Goal: Check status: Check status

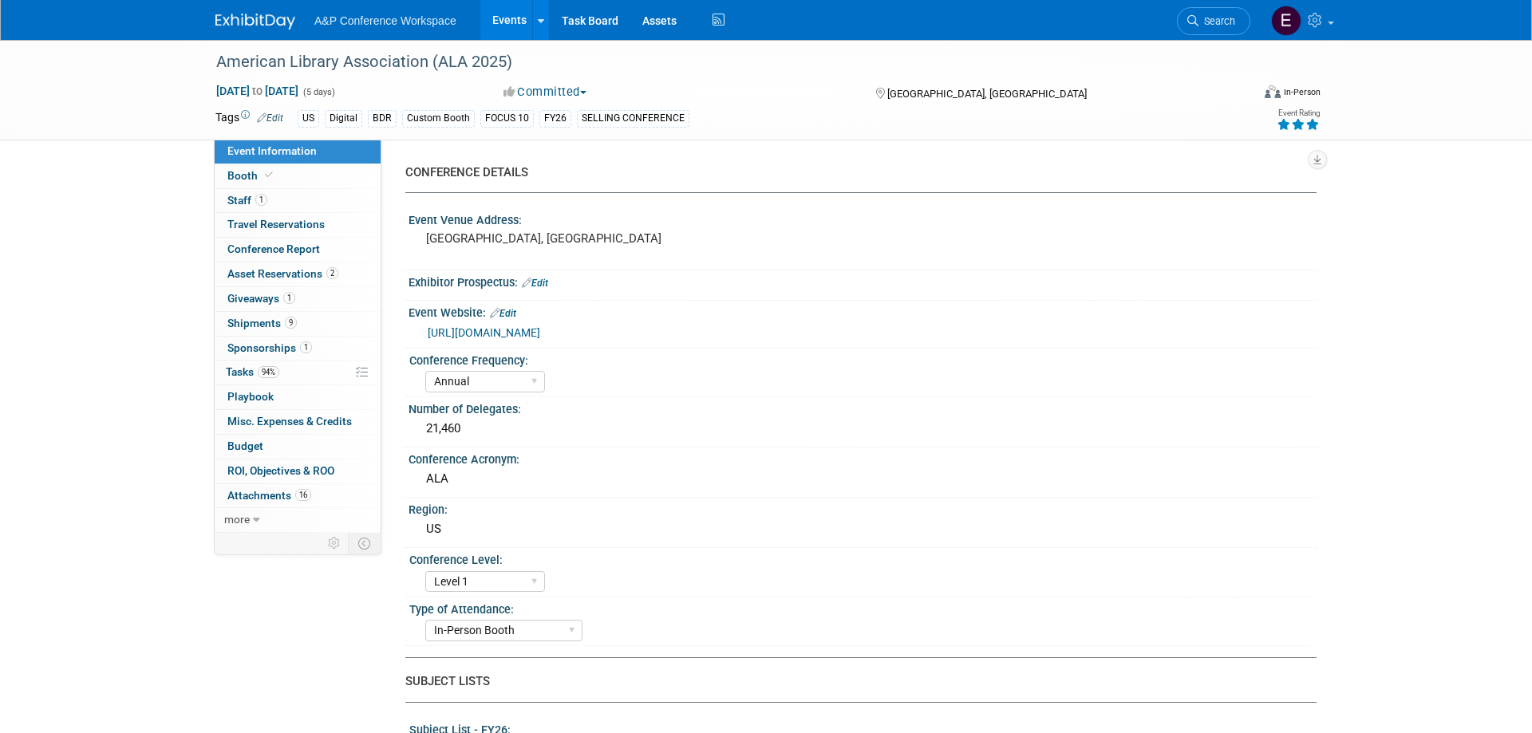
select select "Annual"
select select "Level 1"
select select "In-Person Booth"
select select "Libraries"
select select "Bloomsbury Digital Resources"
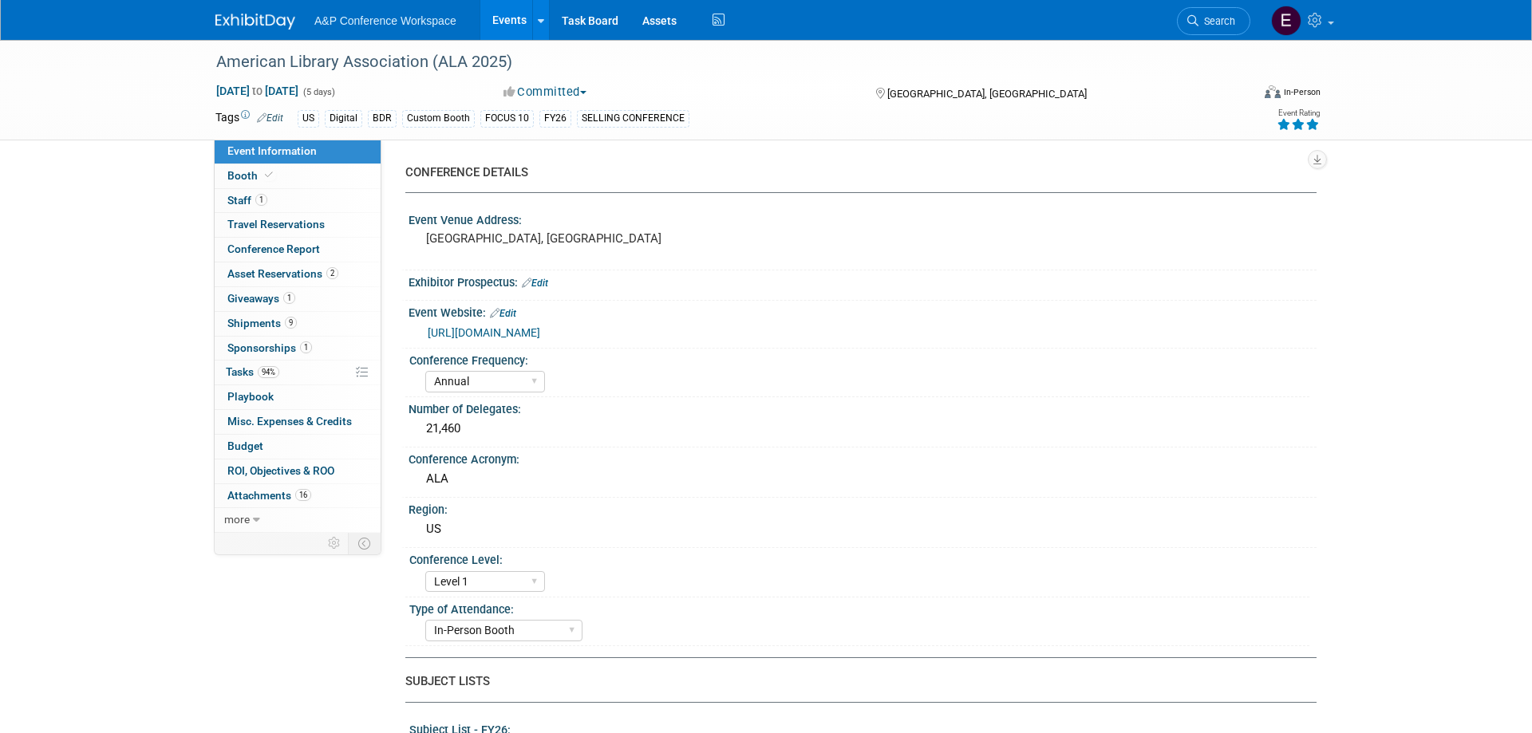
select select "[PERSON_NAME]"
select select "BDR Product Awareness and Trial Generation​"
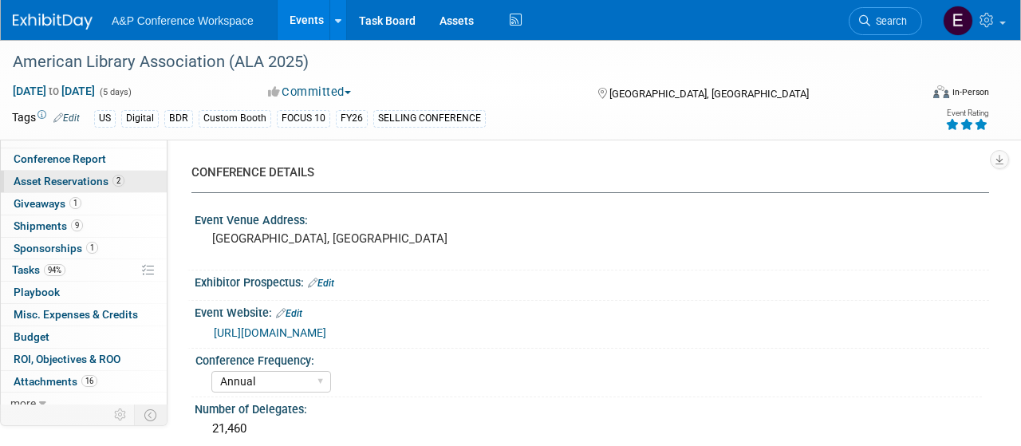
scroll to position [86, 0]
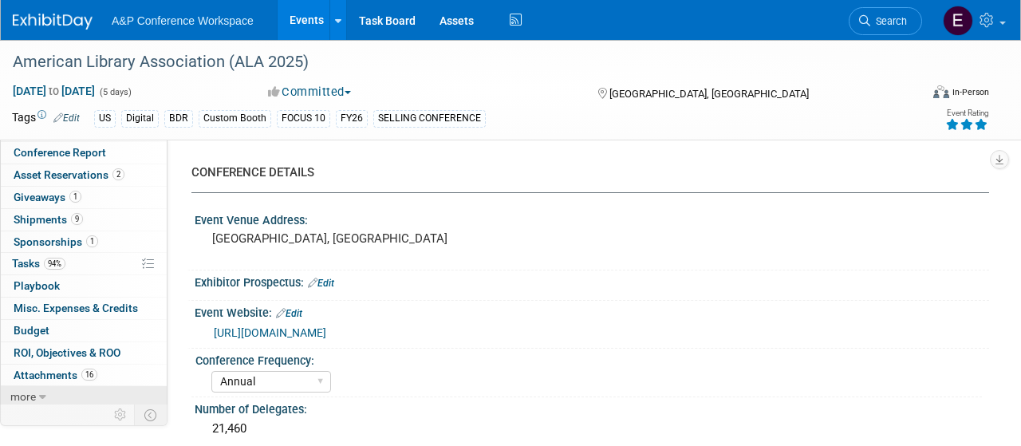
click at [45, 395] on icon at bounding box center [42, 397] width 7 height 11
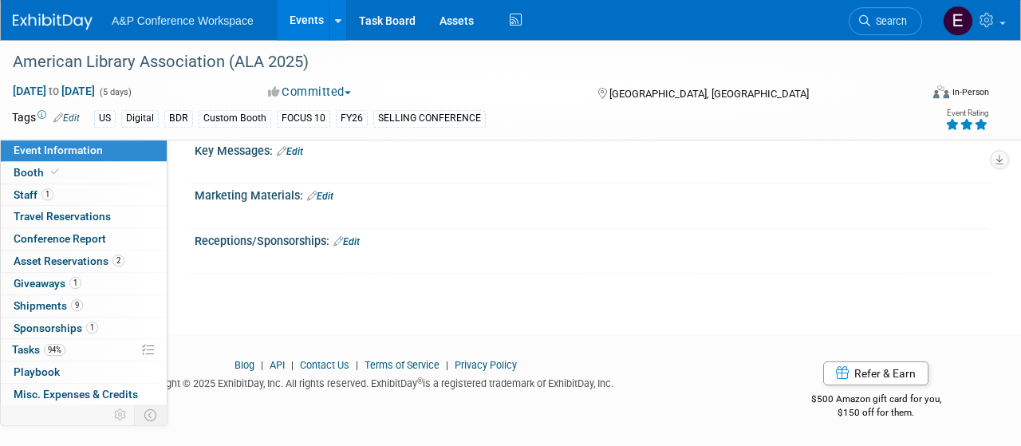
scroll to position [2232, 0]
click at [87, 241] on span "Conference Report" at bounding box center [60, 238] width 93 height 13
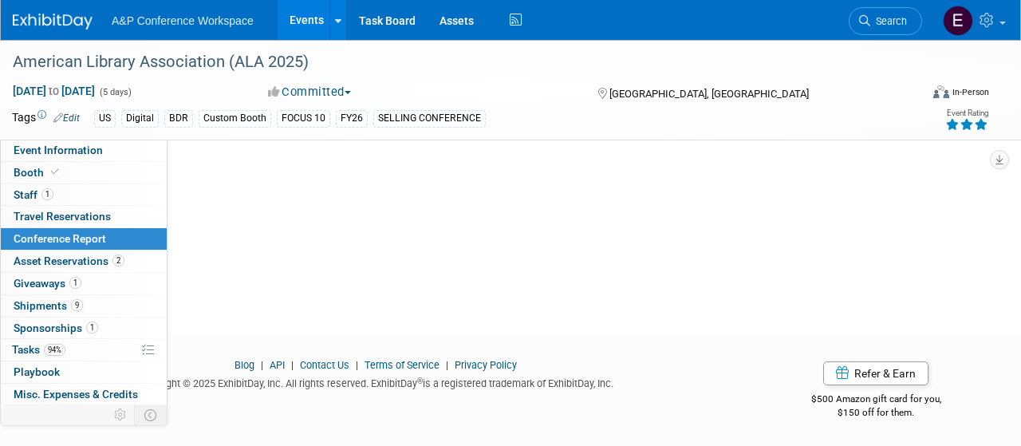
scroll to position [0, 0]
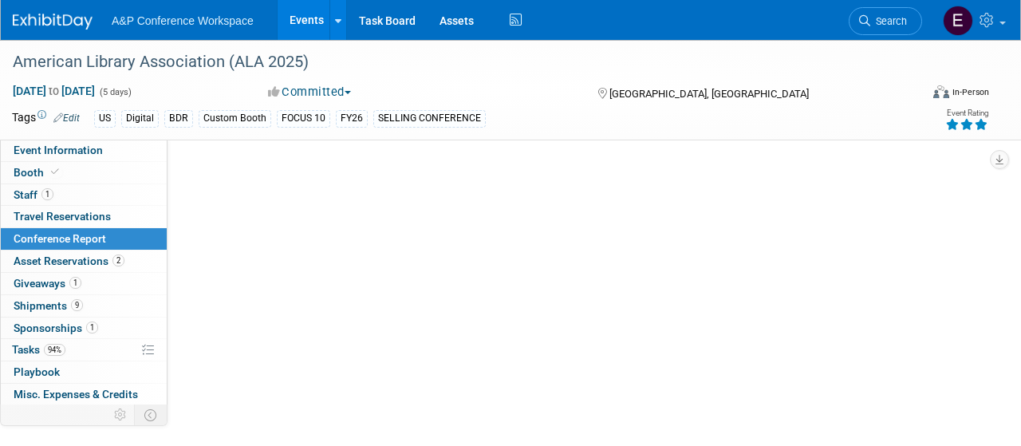
select select "YES"
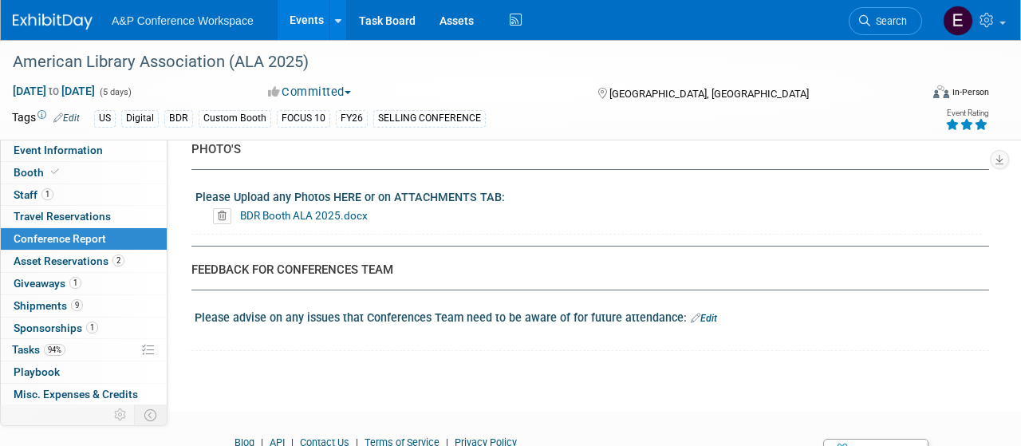
scroll to position [5385, 0]
